Goal: Ask a question

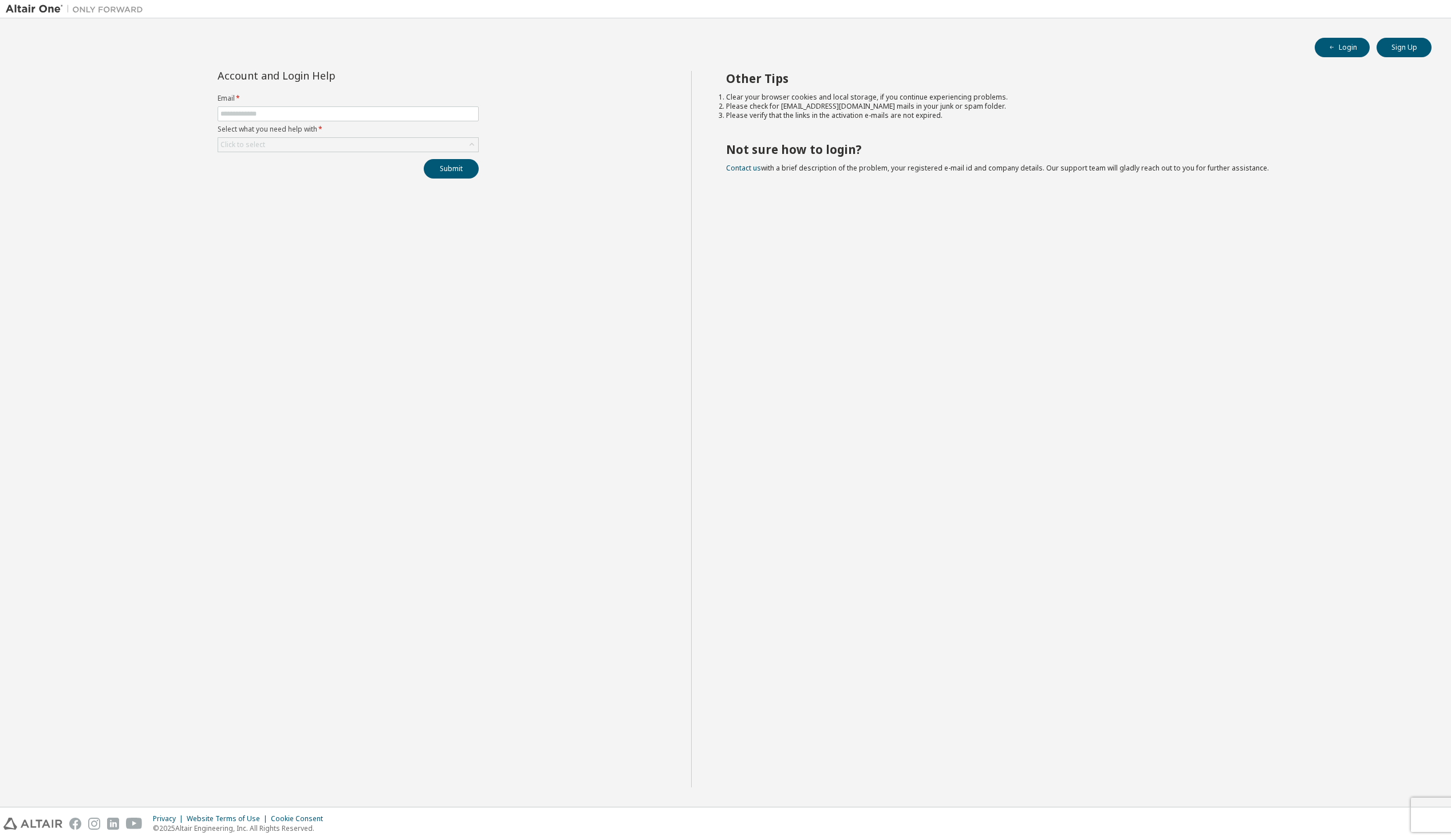
click at [318, 105] on form "Email * Select what you need help with * Click to select" at bounding box center [348, 123] width 261 height 58
click at [318, 112] on input "text" at bounding box center [348, 114] width 256 height 9
type input "**********"
click at [312, 165] on div "Submit" at bounding box center [348, 168] width 261 height 19
click at [315, 140] on div "Click to select" at bounding box center [348, 144] width 260 height 13
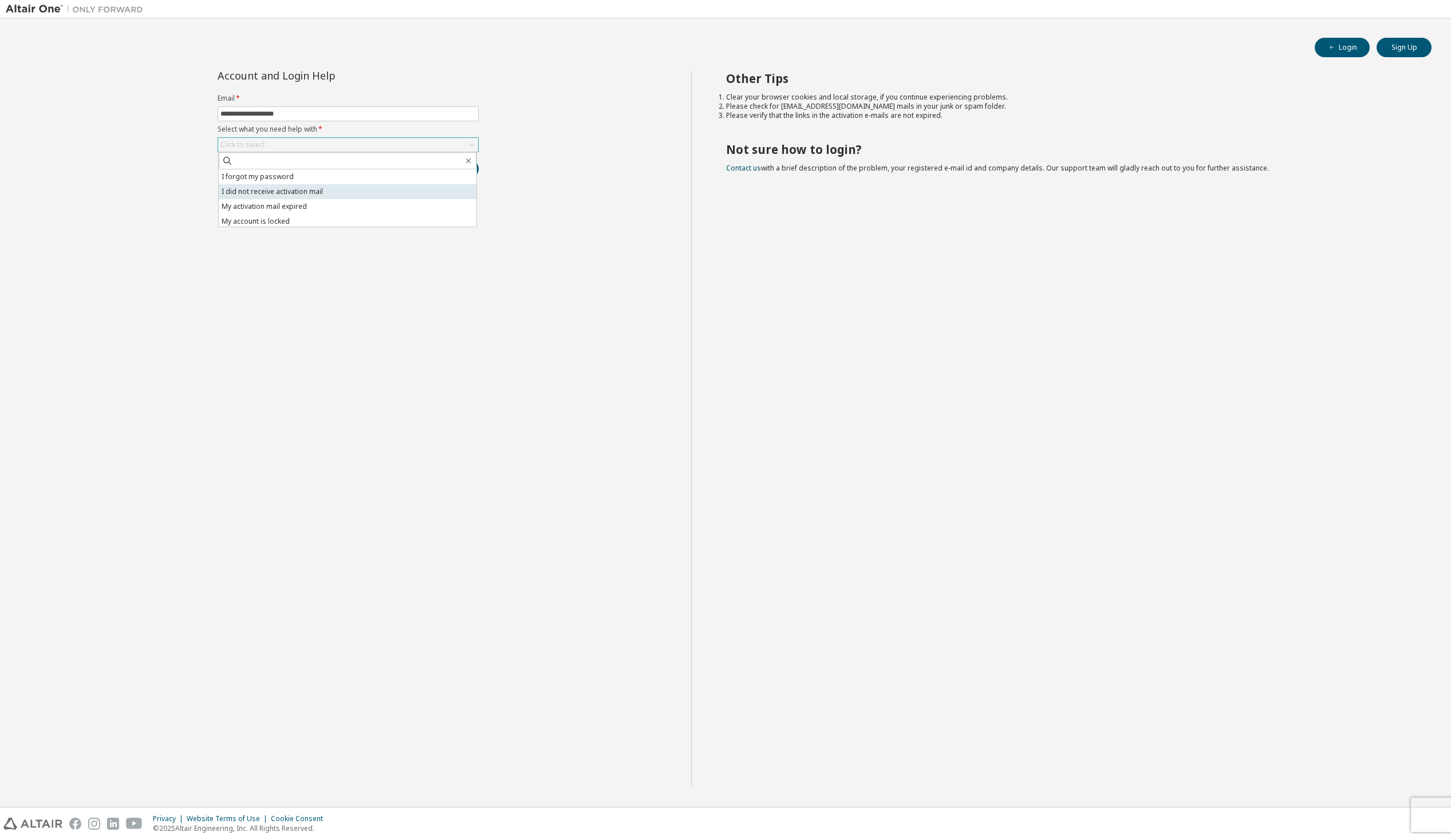
click at [274, 189] on li "I did not receive activation mail" at bounding box center [347, 191] width 258 height 15
click at [460, 170] on button "Submit" at bounding box center [452, 168] width 55 height 19
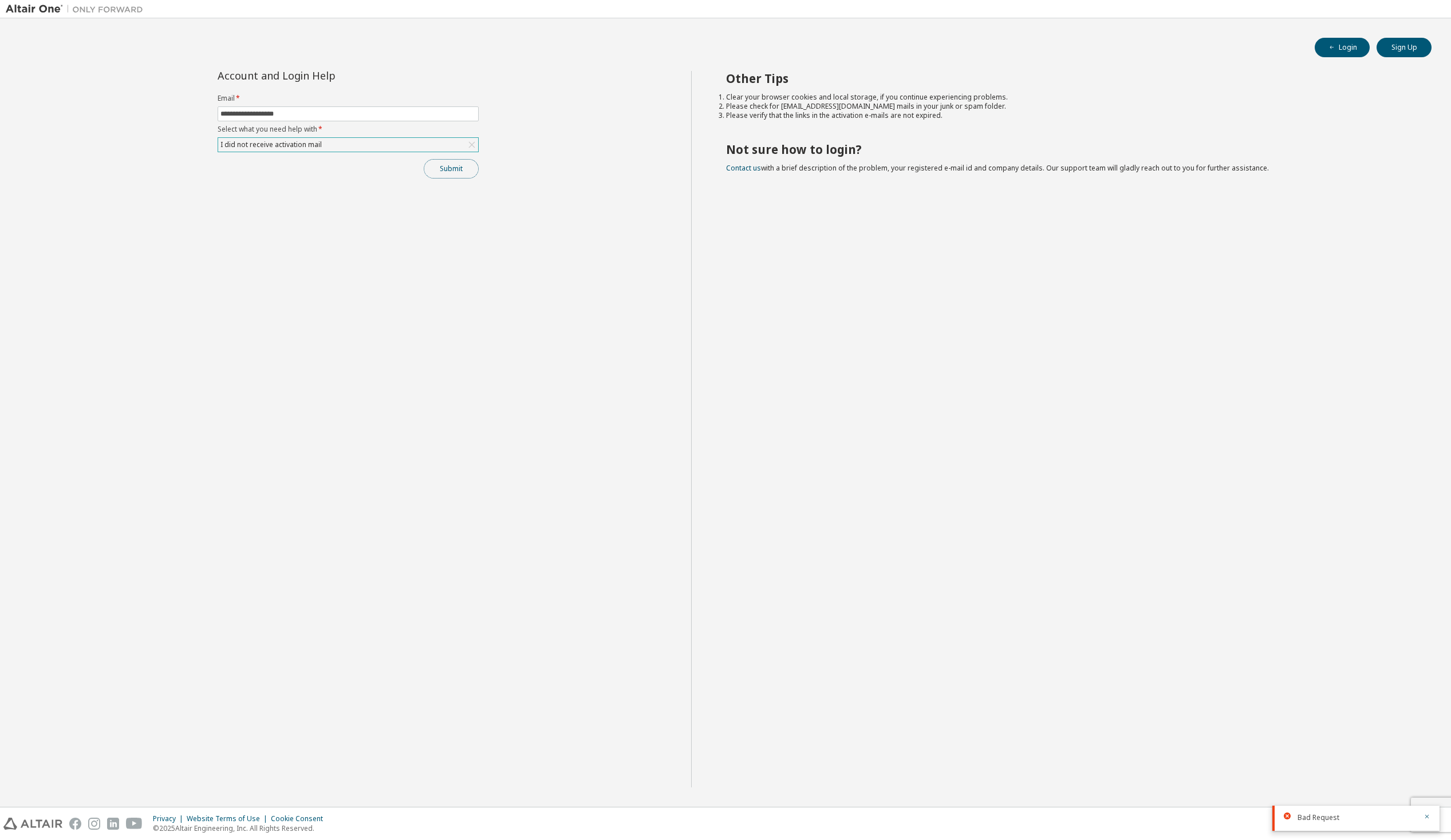
click at [450, 169] on button "Submit" at bounding box center [452, 168] width 55 height 19
drag, startPoint x: 781, startPoint y: 104, endPoint x: 841, endPoint y: 105, distance: 60.0
click at [841, 105] on li "Please check for [EMAIL_ADDRESS][DOMAIN_NAME] mails in your junk or spam folder." at bounding box center [1069, 106] width 685 height 9
copy li "[EMAIL_ADDRESS][DOMAIN_NAME]"
click at [454, 167] on button "Submit" at bounding box center [452, 168] width 55 height 19
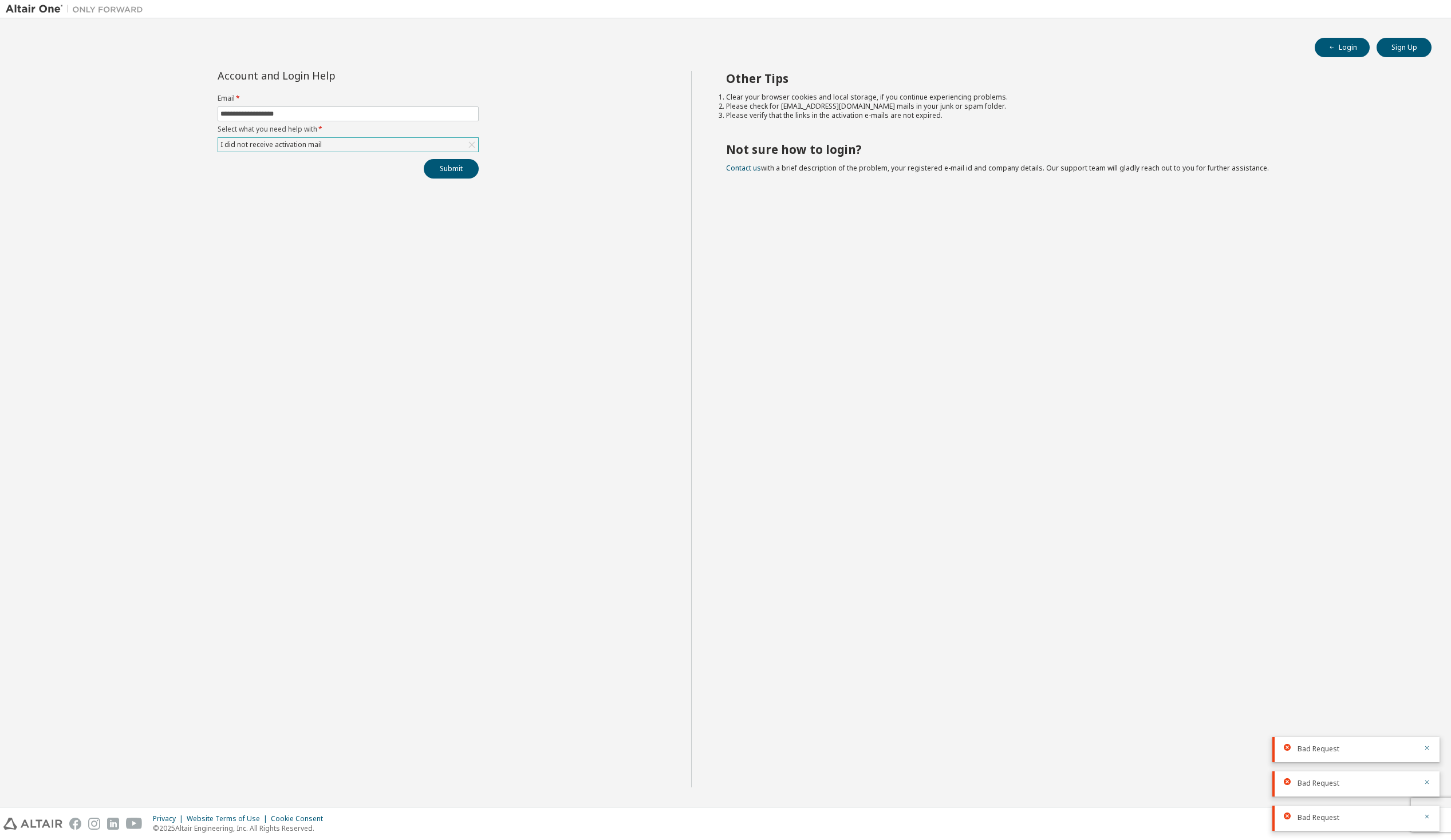
click at [335, 144] on div "I did not receive activation mail" at bounding box center [348, 144] width 260 height 13
click at [272, 209] on li "My activation mail expired" at bounding box center [347, 206] width 258 height 15
click at [474, 165] on button "Submit" at bounding box center [452, 168] width 55 height 19
click at [344, 149] on div "My activation mail expired" at bounding box center [348, 144] width 260 height 13
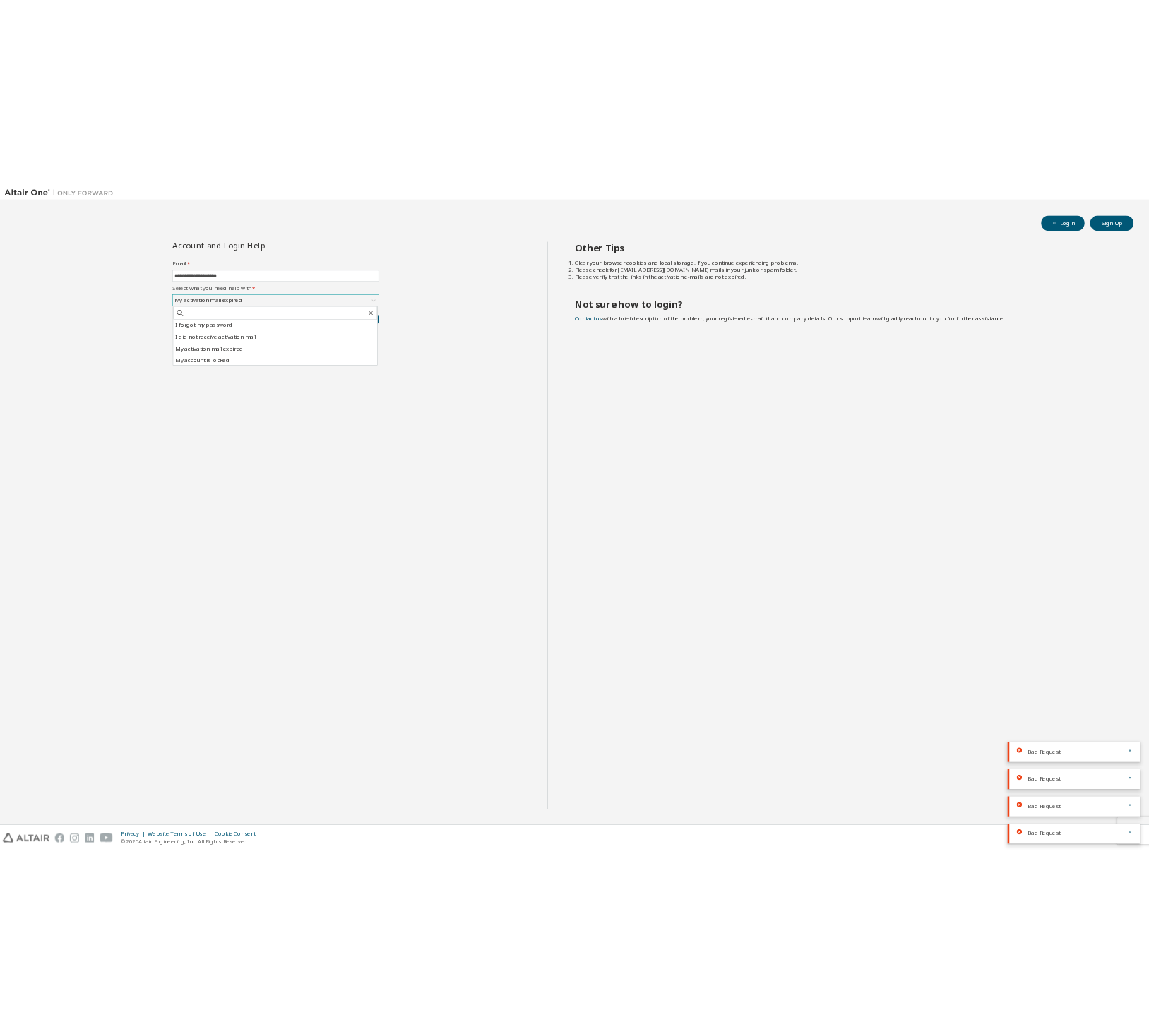
scroll to position [40, 0]
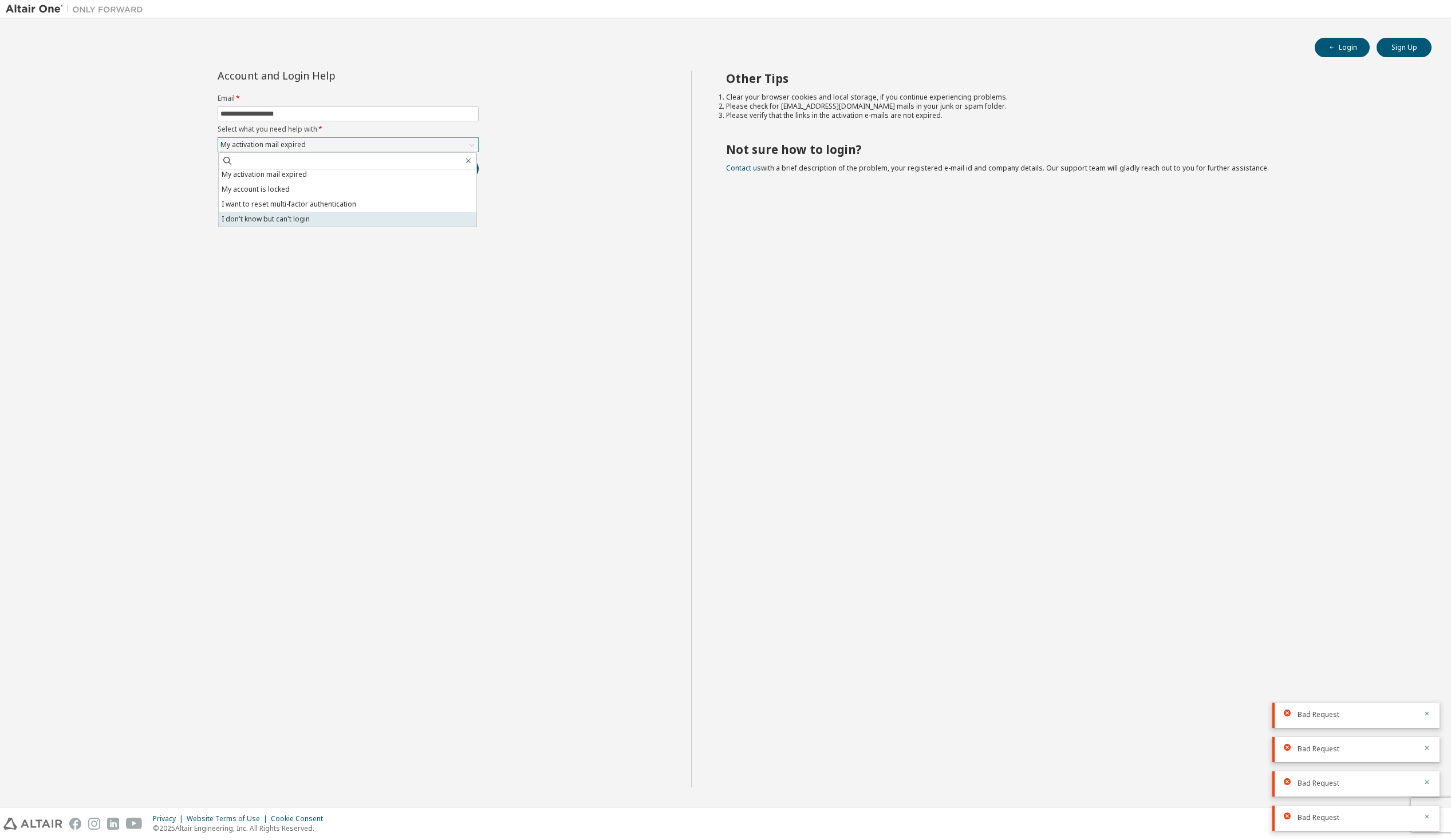
click at [272, 216] on li "I don't know but can't login" at bounding box center [347, 219] width 258 height 15
click at [445, 166] on button "Submit" at bounding box center [452, 168] width 55 height 19
click at [315, 111] on input "**********" at bounding box center [348, 114] width 256 height 9
click at [554, 96] on div "**********" at bounding box center [349, 429] width 685 height 717
